Goal: Information Seeking & Learning: Learn about a topic

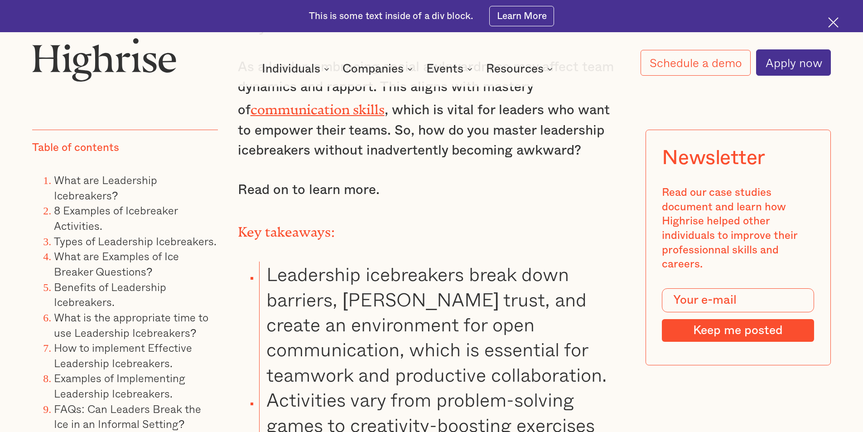
scroll to position [1087, 0]
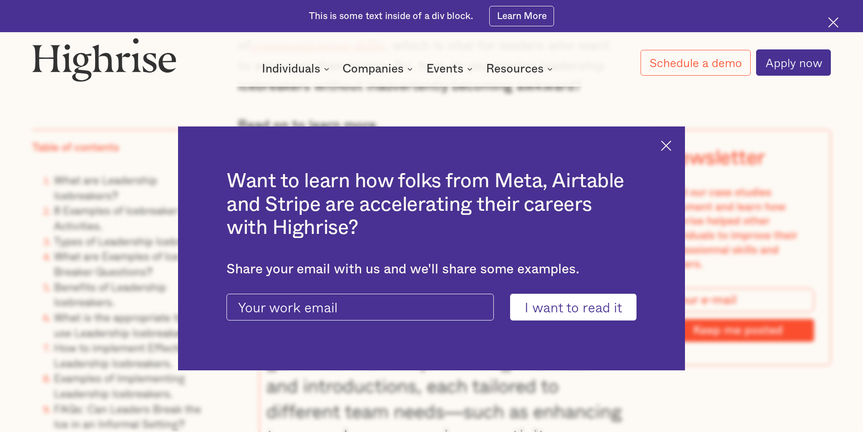
click at [671, 142] on img at bounding box center [666, 145] width 10 height 10
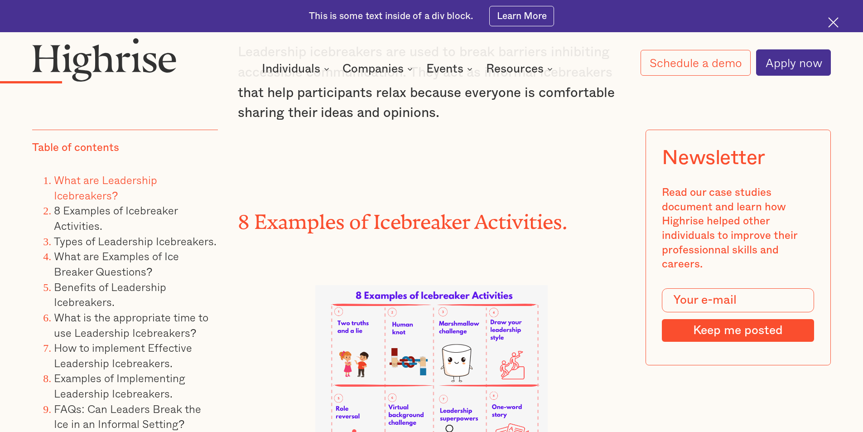
scroll to position [2310, 0]
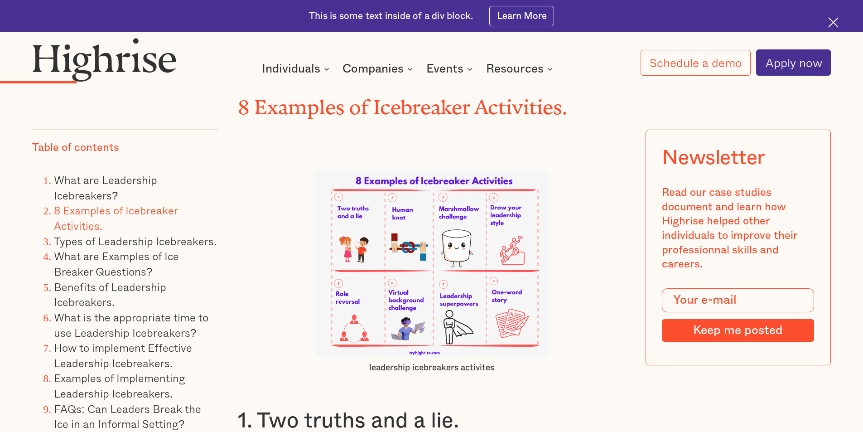
click at [500, 295] on img at bounding box center [431, 263] width 232 height 186
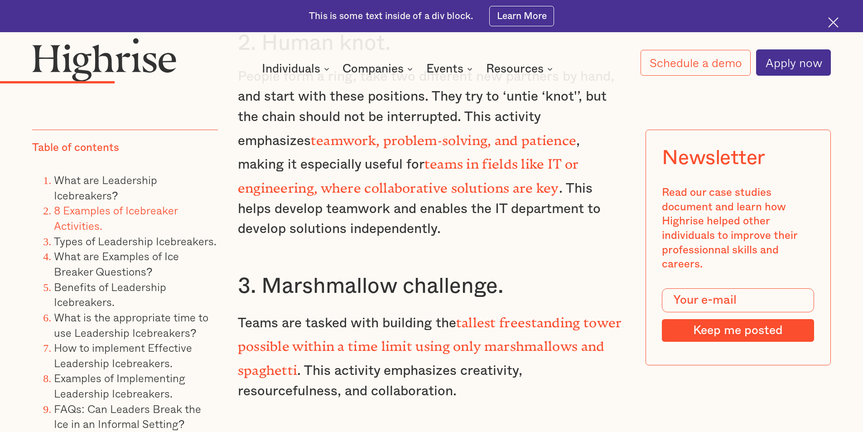
scroll to position [3125, 0]
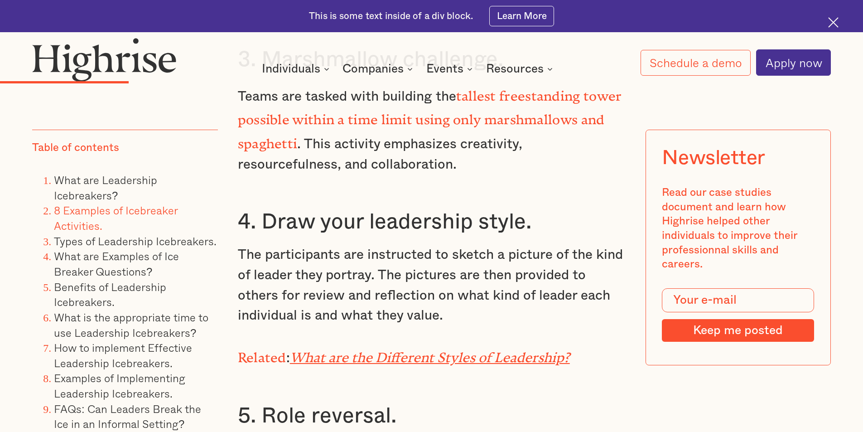
click at [445, 354] on em "What are the Different Styles of Leadership?" at bounding box center [430, 354] width 280 height 9
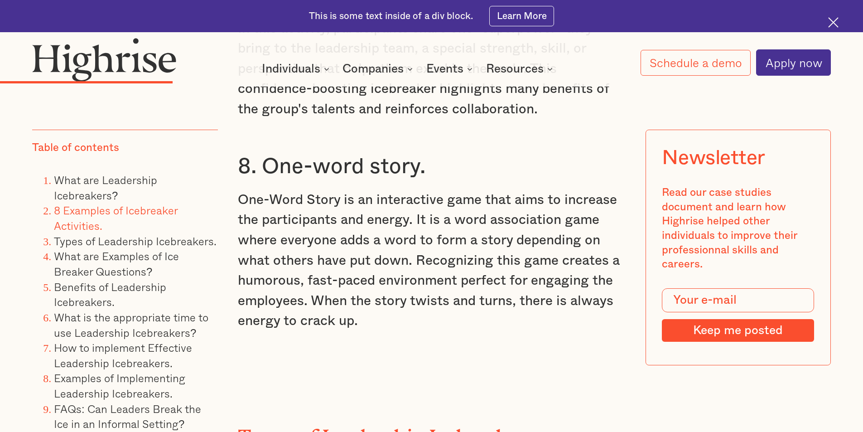
scroll to position [4031, 0]
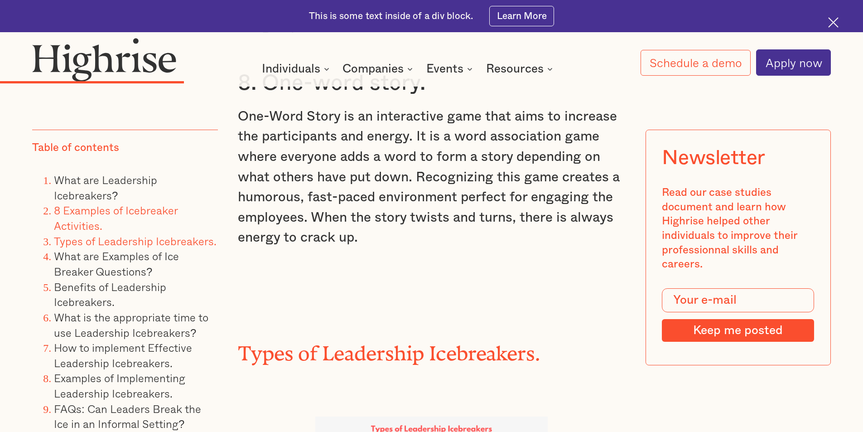
click at [134, 242] on link "Types of Leadership Icebreakers." at bounding box center [135, 240] width 163 height 17
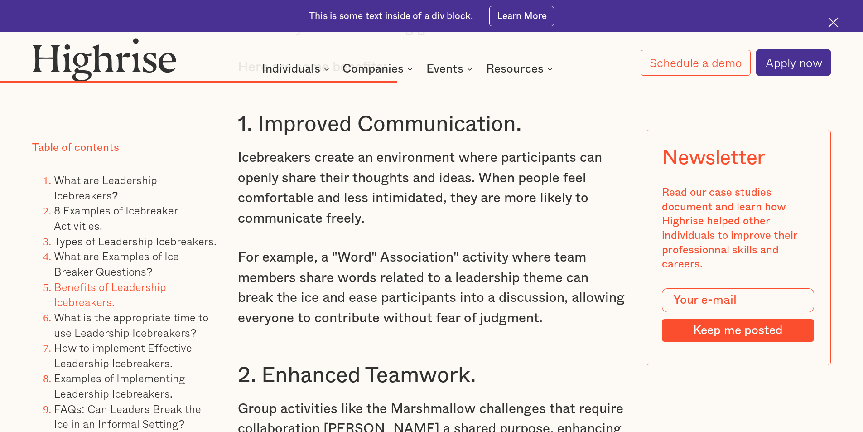
scroll to position [7478, 0]
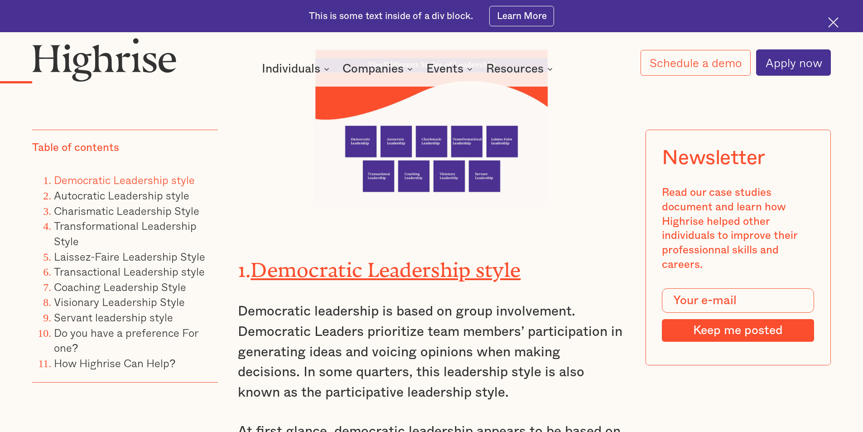
scroll to position [1314, 0]
